Goal: Task Accomplishment & Management: Manage account settings

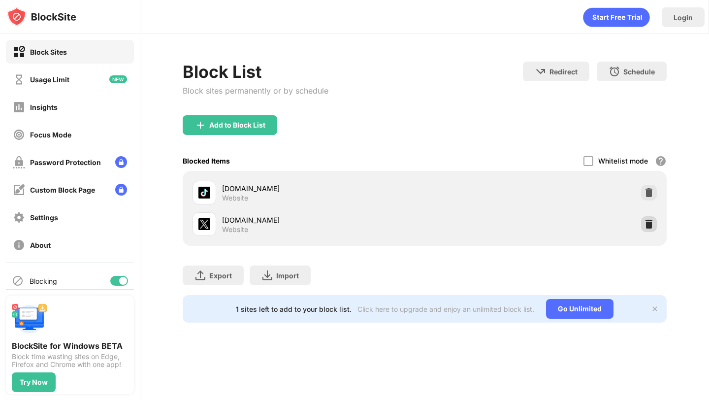
click at [645, 221] on img at bounding box center [649, 224] width 10 height 10
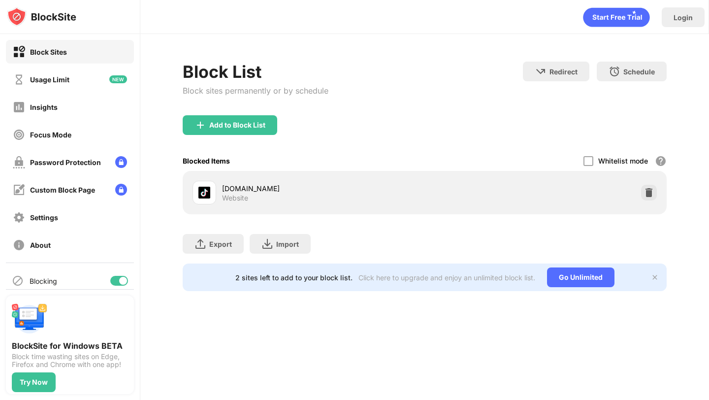
click at [225, 148] on div "Add to Block List" at bounding box center [424, 132] width 483 height 35
click at [243, 132] on div "Add to Block List" at bounding box center [230, 125] width 95 height 20
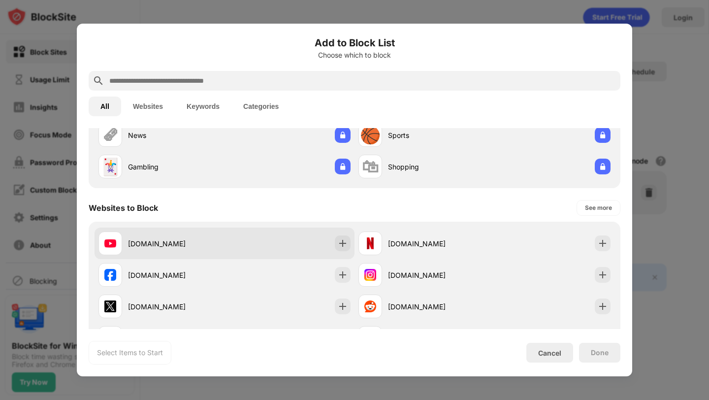
scroll to position [128, 0]
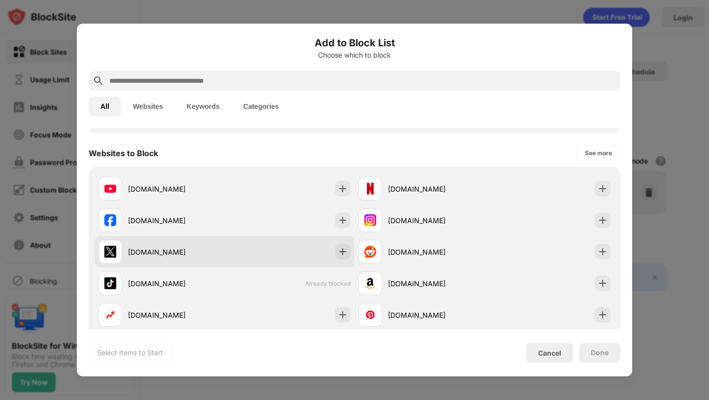
click at [334, 247] on div "[DOMAIN_NAME]" at bounding box center [225, 252] width 260 height 32
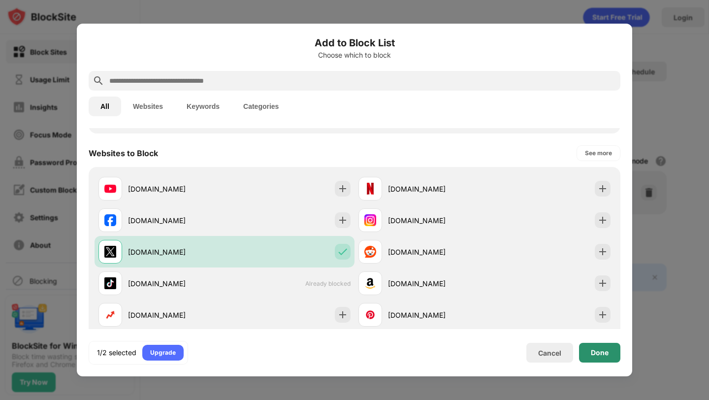
click at [590, 352] on div "Done" at bounding box center [599, 353] width 41 height 20
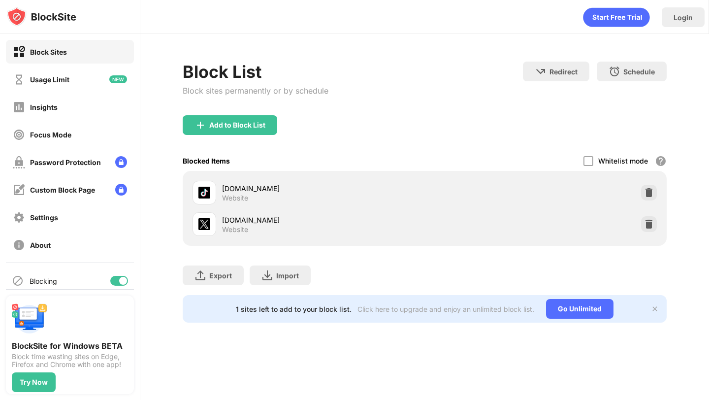
click at [658, 204] on div "[DOMAIN_NAME] Website" at bounding box center [425, 193] width 472 height 32
click at [647, 219] on img at bounding box center [649, 224] width 10 height 10
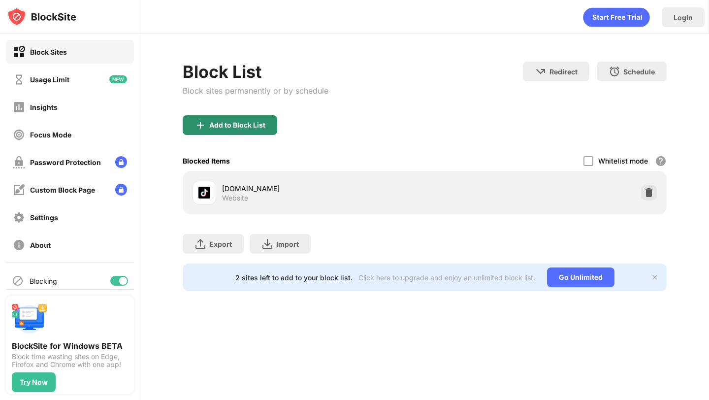
click at [261, 128] on div "Add to Block List" at bounding box center [237, 125] width 56 height 8
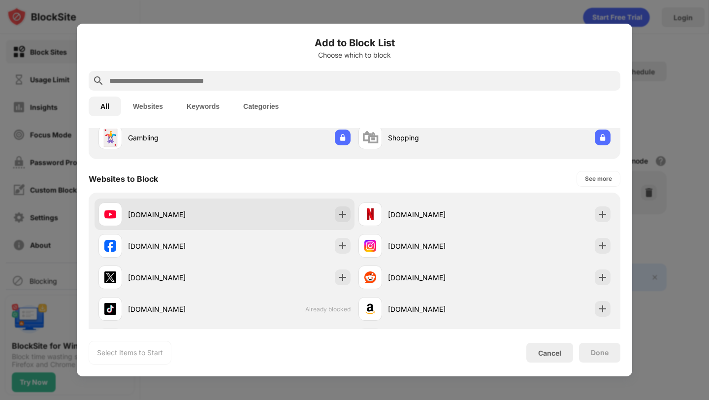
scroll to position [111, 0]
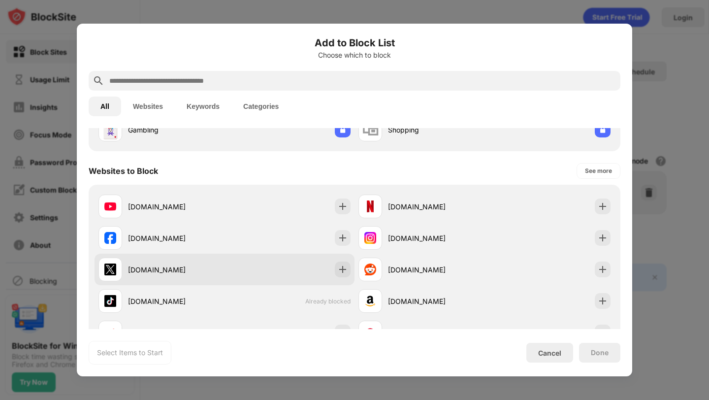
click at [315, 273] on div "[DOMAIN_NAME]" at bounding box center [225, 270] width 260 height 32
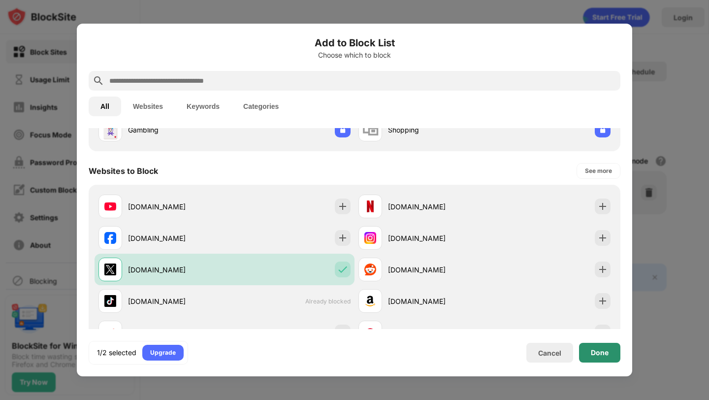
click at [609, 354] on div "Done" at bounding box center [599, 353] width 41 height 20
